Goal: Navigation & Orientation: Find specific page/section

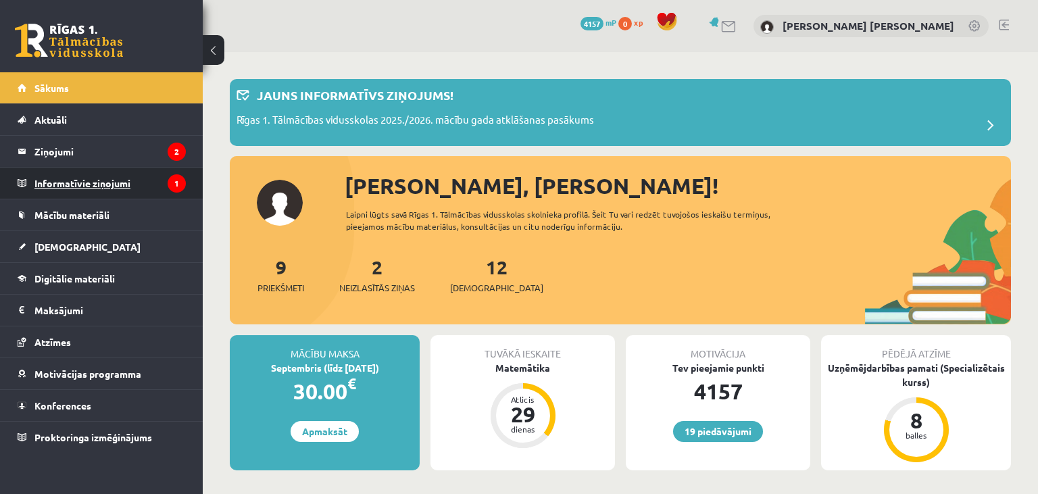
click at [155, 180] on legend "Informatīvie ziņojumi 1" at bounding box center [109, 183] width 151 height 31
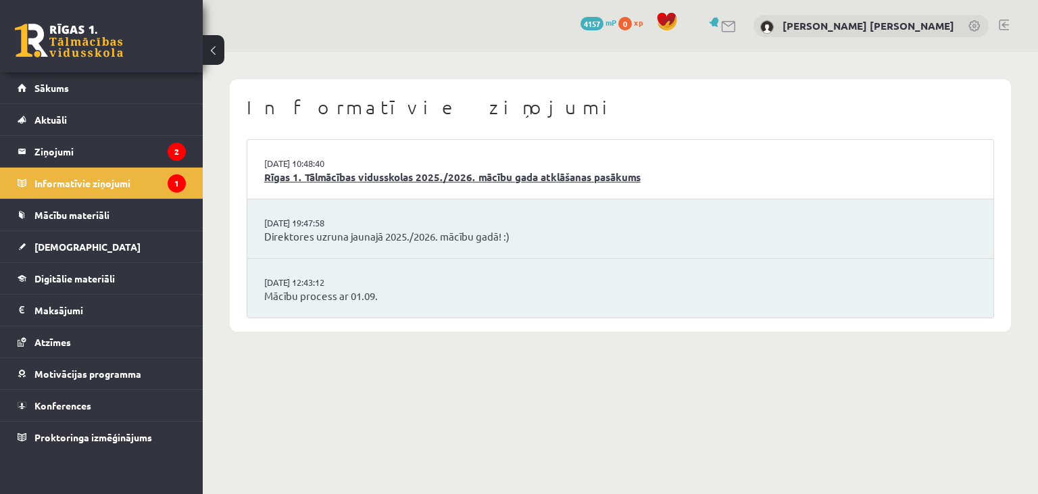
click at [363, 177] on link "Rīgas 1. Tālmācības vidusskolas 2025./2026. mācību gada atklāšanas pasākums" at bounding box center [620, 178] width 712 height 16
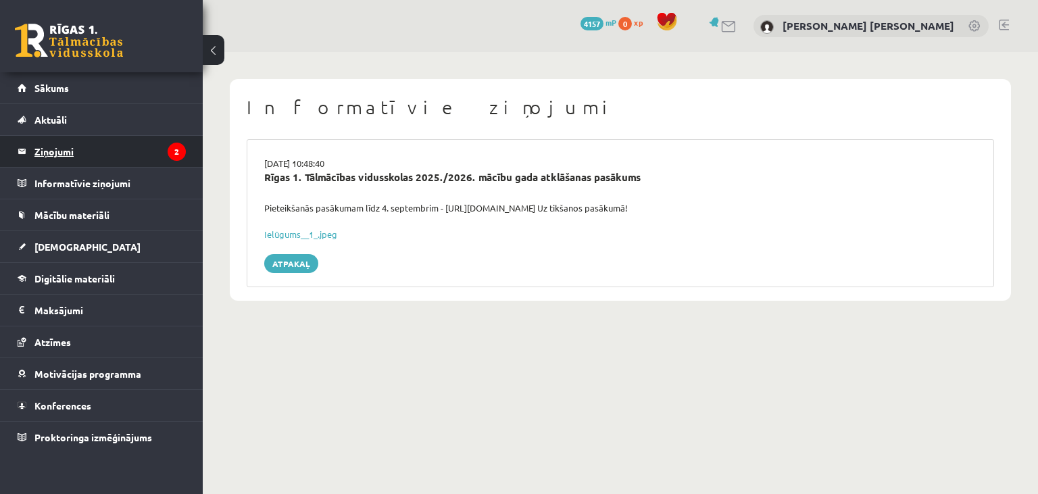
click at [148, 158] on legend "Ziņojumi 2" at bounding box center [109, 151] width 151 height 31
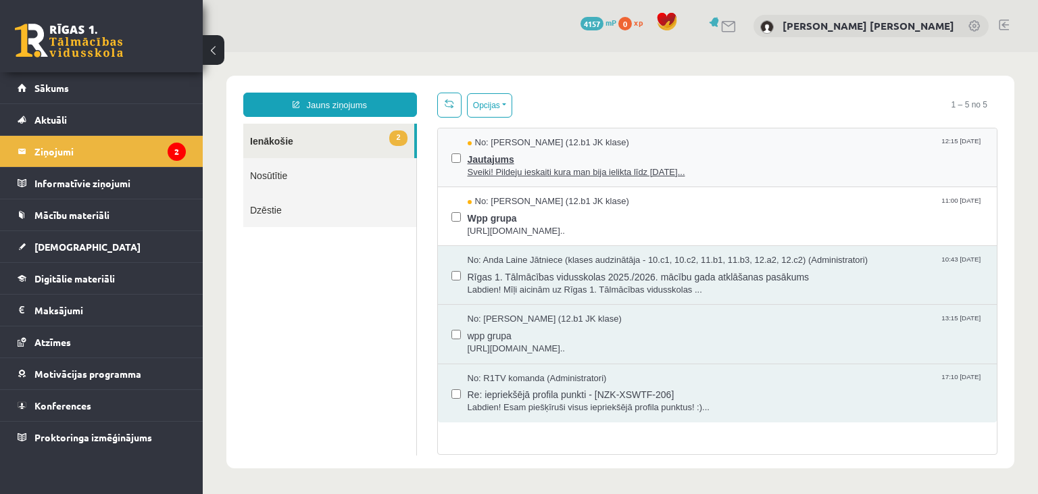
click at [528, 166] on span "Sveiki! Pildeju ieskaiti kura man bija ielikta līdz 15.09.25..." at bounding box center [726, 172] width 516 height 13
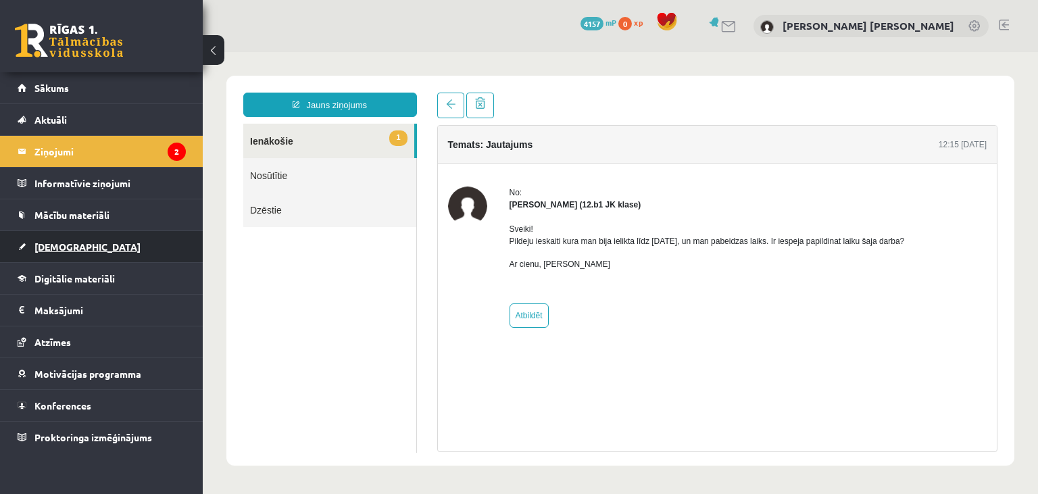
click at [151, 233] on link "[DEMOGRAPHIC_DATA]" at bounding box center [102, 246] width 168 height 31
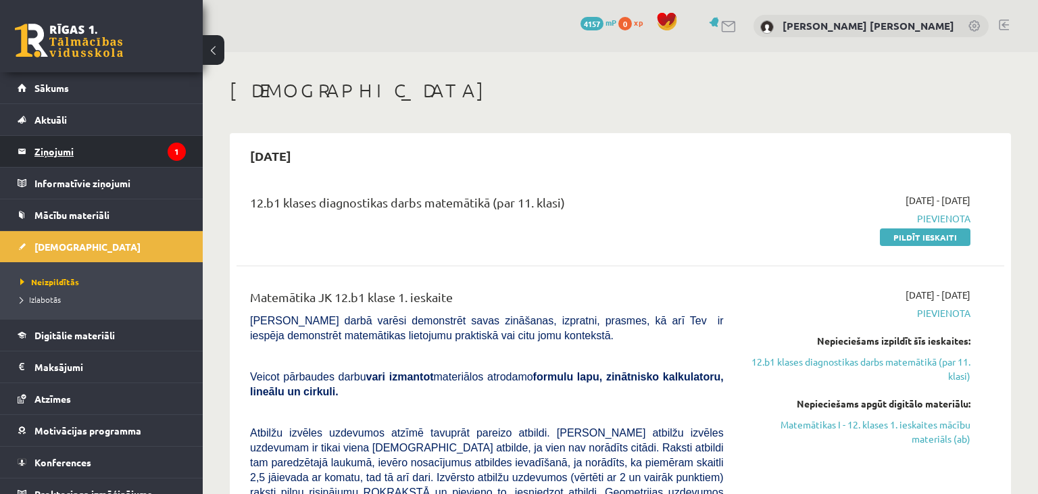
click at [141, 157] on legend "Ziņojumi 1" at bounding box center [109, 151] width 151 height 31
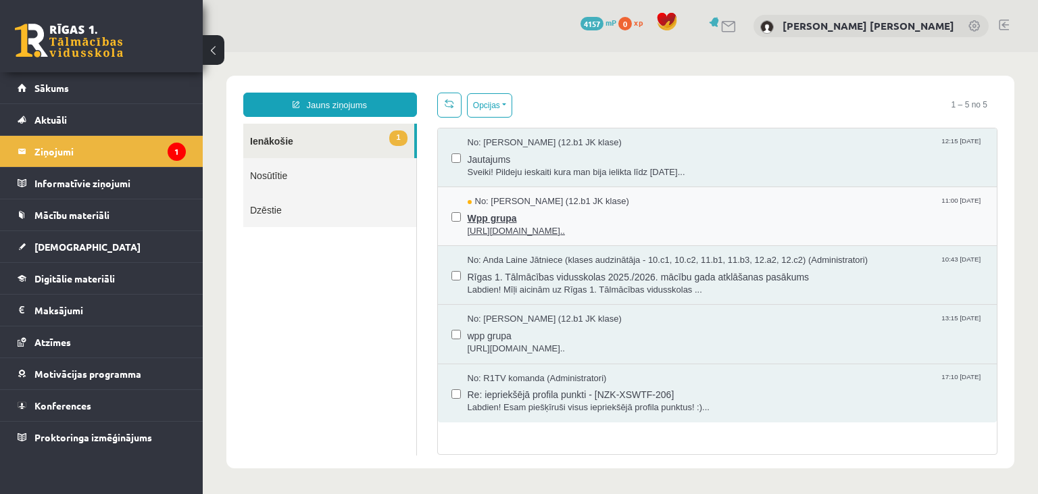
click at [720, 208] on span "Wpp grupa" at bounding box center [726, 216] width 516 height 17
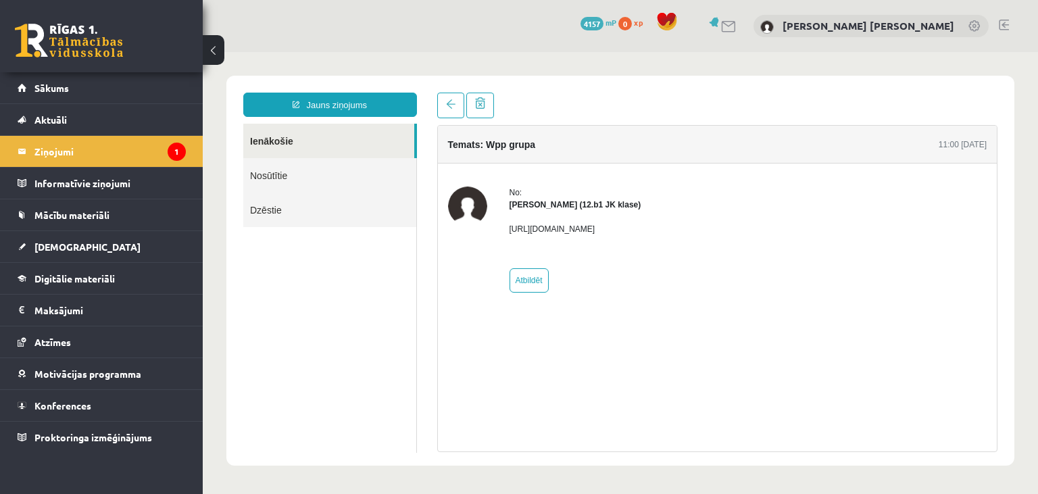
drag, startPoint x: 508, startPoint y: 222, endPoint x: 815, endPoint y: 226, distance: 306.8
click at [815, 226] on div "No: Megija Balabkina (12.b1 JK klase) https://chat.whatsapp.com/L1UxGhmvZJiE23Y…" at bounding box center [717, 240] width 539 height 106
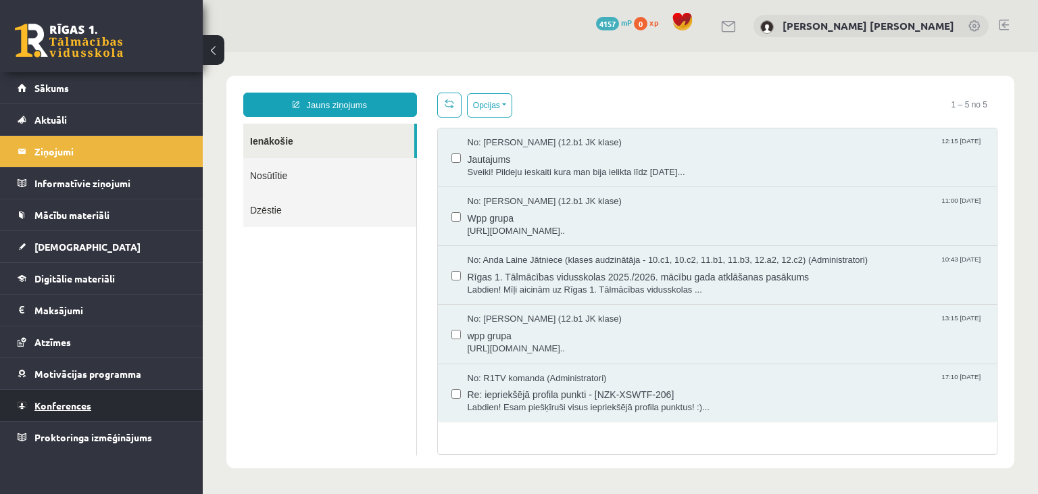
click at [151, 406] on link "Konferences" at bounding box center [102, 405] width 168 height 31
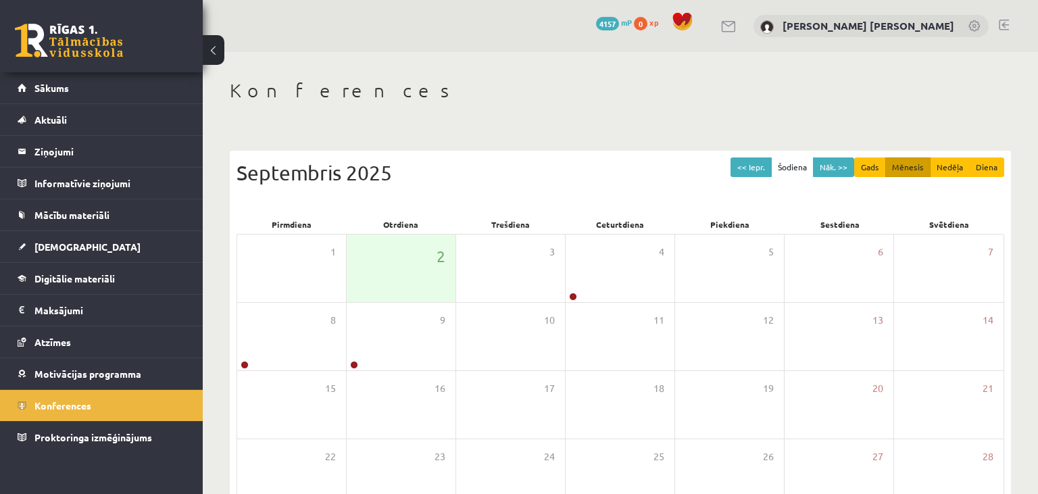
click at [1003, 28] on link at bounding box center [1004, 25] width 10 height 11
